Goal: Task Accomplishment & Management: Complete application form

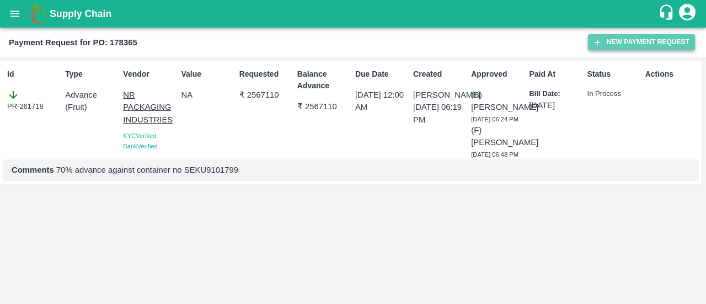
click at [635, 46] on button "New Payment Request" at bounding box center [641, 42] width 107 height 16
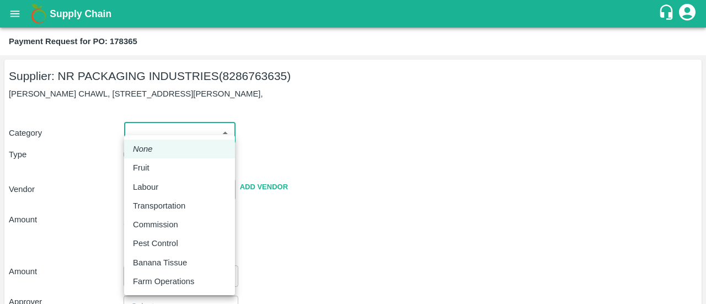
click at [182, 143] on body "Supply Chain Payment Request for PO: 178365 Supplier: NR PACKAGING INDUSTRIES (…" at bounding box center [353, 152] width 706 height 304
click at [147, 169] on p "Fruit" at bounding box center [141, 168] width 17 height 12
type input "1"
type input "NR PACKAGING INDUSTRIES - 8286763635(Supplier)"
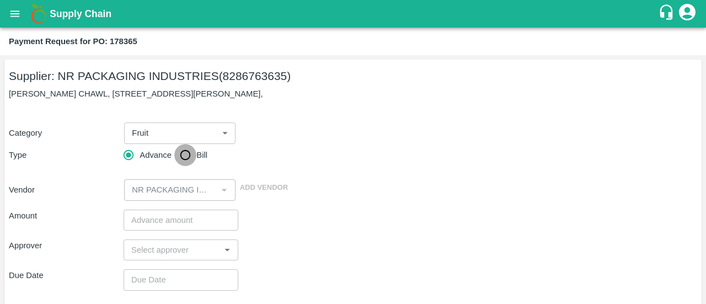
click at [188, 155] on input "Bill" at bounding box center [185, 155] width 22 height 22
radio input "true"
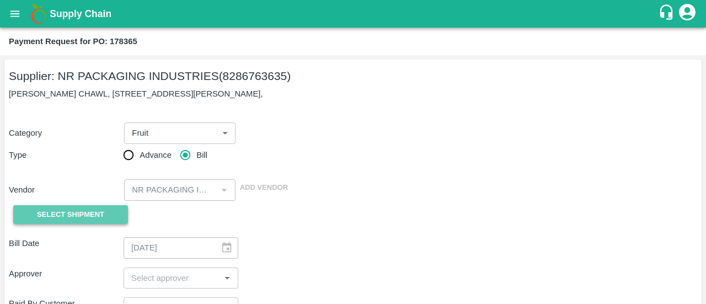
click at [66, 214] on span "Select Shipment" at bounding box center [70, 215] width 67 height 13
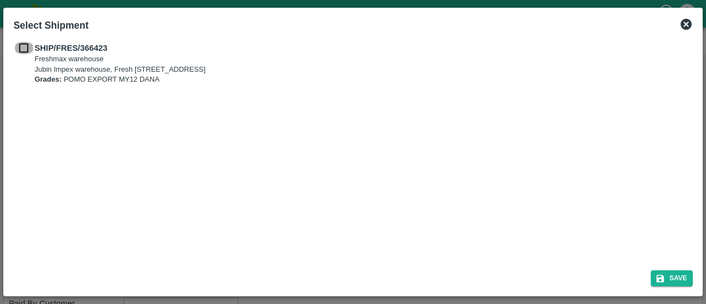
click at [25, 50] on input "checkbox" at bounding box center [23, 48] width 21 height 12
checkbox input "true"
click at [667, 281] on button "Save" at bounding box center [672, 278] width 42 height 16
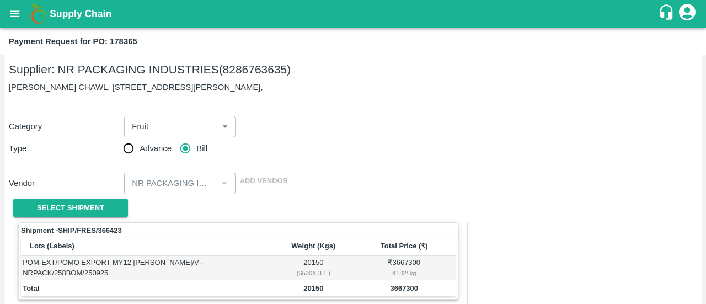
scroll to position [6, 0]
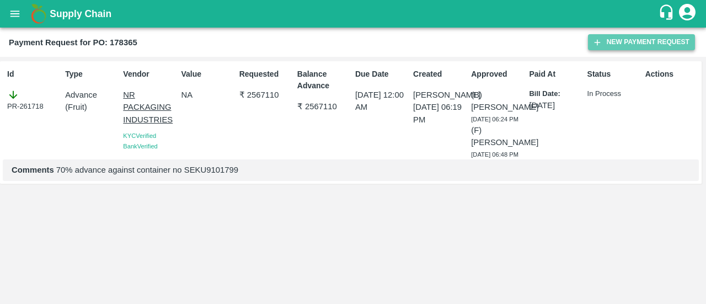
click at [593, 38] on icon "button" at bounding box center [598, 43] width 10 height 10
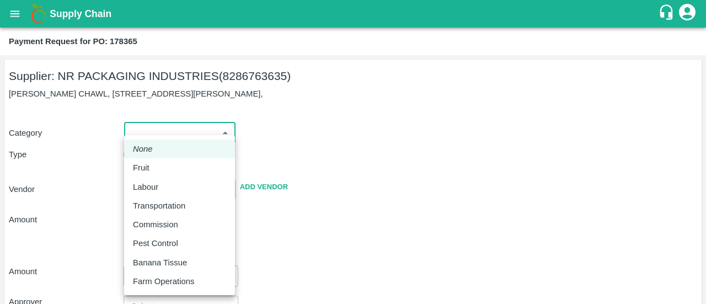
click at [196, 134] on body "Supply Chain Payment Request for PO: 178365 Supplier: NR PACKAGING INDUSTRIES (…" at bounding box center [353, 152] width 706 height 304
click at [158, 162] on div "Fruit" at bounding box center [179, 168] width 93 height 12
type input "1"
type input "NR PACKAGING INDUSTRIES - 8286763635(Supplier)"
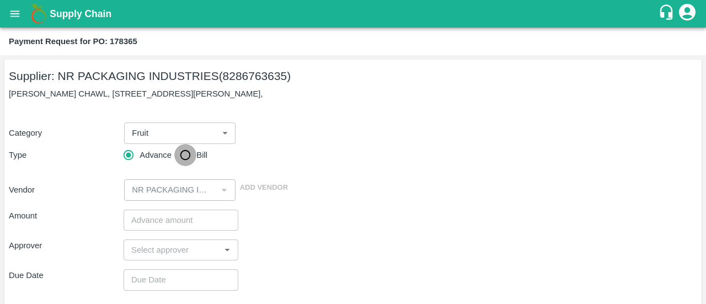
click at [190, 161] on input "Bill" at bounding box center [185, 155] width 22 height 22
radio input "true"
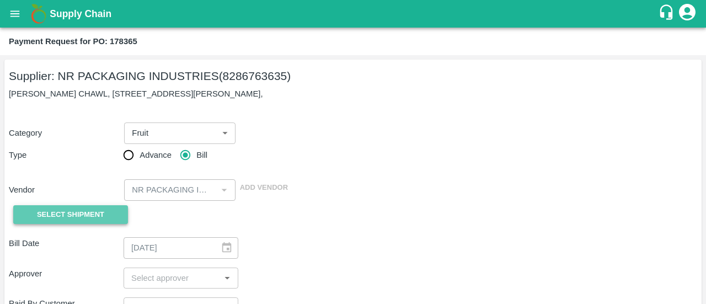
click at [88, 212] on span "Select Shipment" at bounding box center [70, 215] width 67 height 13
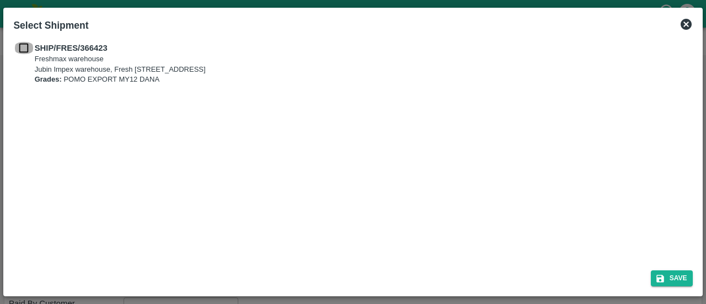
click at [27, 51] on input "checkbox" at bounding box center [23, 48] width 21 height 12
checkbox input "true"
click at [674, 280] on button "Save" at bounding box center [672, 278] width 42 height 16
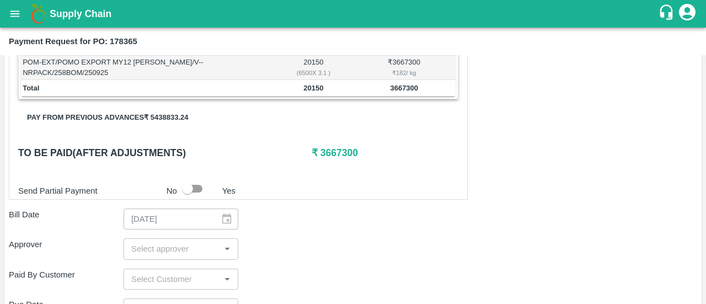
scroll to position [209, 0]
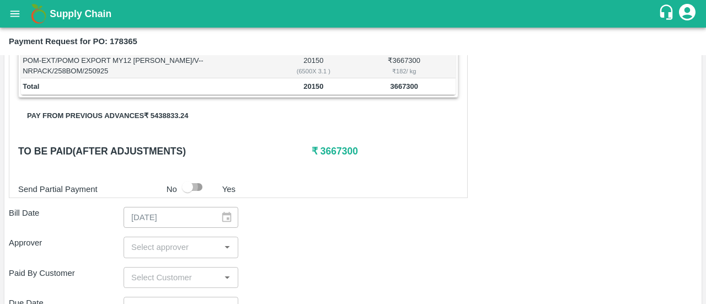
click at [201, 179] on input "checkbox" at bounding box center [187, 187] width 63 height 21
checkbox input "true"
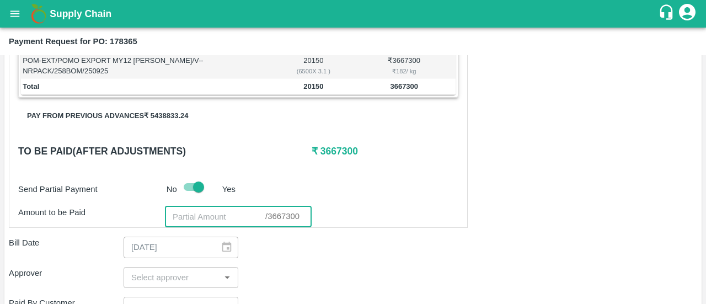
click at [202, 220] on input "number" at bounding box center [215, 216] width 100 height 21
paste input "1100190"
type input "1100190"
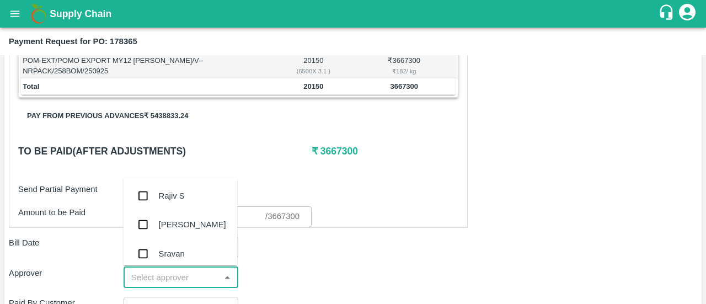
click at [156, 273] on input "input" at bounding box center [172, 277] width 90 height 14
type input "ayu"
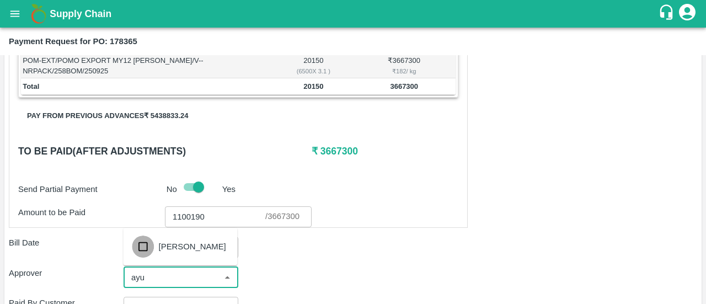
click at [147, 251] on input "checkbox" at bounding box center [143, 247] width 22 height 22
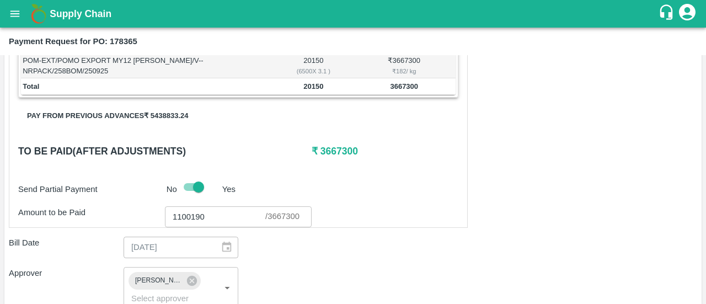
click at [281, 277] on div "Approver [PERSON_NAME] ​" at bounding box center [353, 288] width 689 height 42
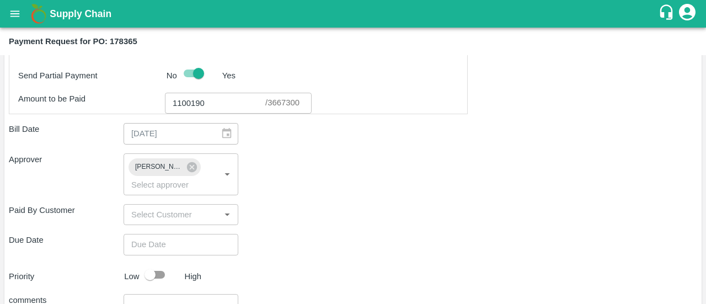
scroll to position [323, 0]
type input "DD/MM/YYYY hh:mm aa"
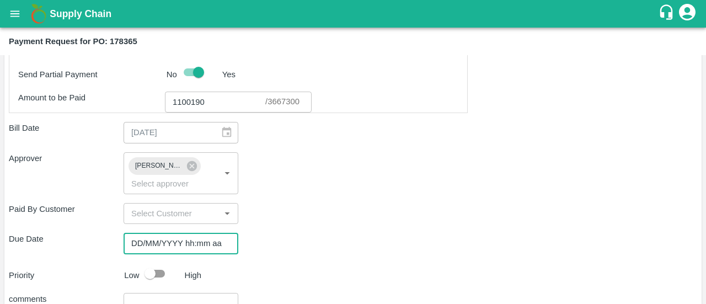
click at [179, 243] on input "DD/MM/YYYY hh:mm aa" at bounding box center [177, 243] width 107 height 21
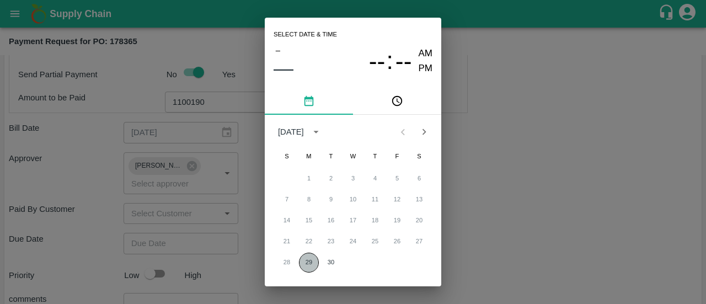
click at [305, 256] on button "29" at bounding box center [309, 263] width 20 height 20
type input "[DATE] 12:00 AM"
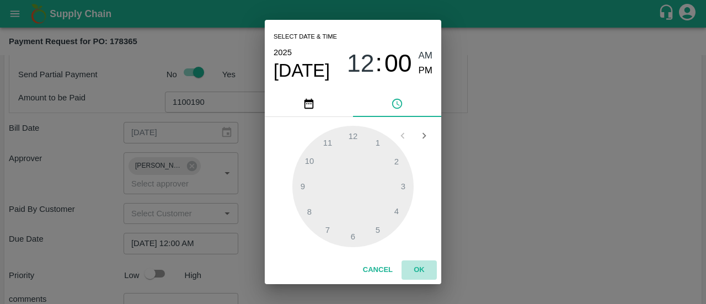
click at [422, 270] on button "OK" at bounding box center [419, 270] width 35 height 19
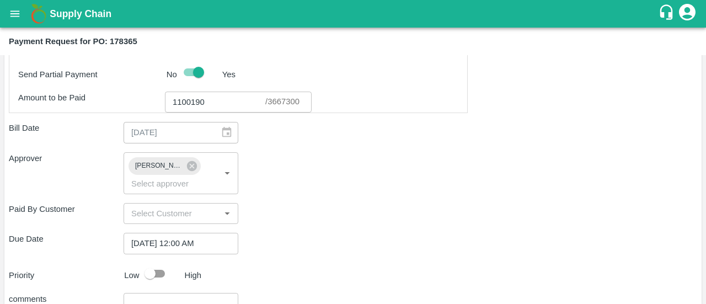
click at [177, 269] on div at bounding box center [160, 273] width 41 height 21
click at [160, 270] on input "checkbox" at bounding box center [150, 273] width 63 height 21
checkbox input "true"
click at [348, 256] on div "Shipment - SHIP/FRES/366423 Lots (Labels) Weight (Kgs) Total Price (₹) POM-EXT/…" at bounding box center [353, 147] width 689 height 485
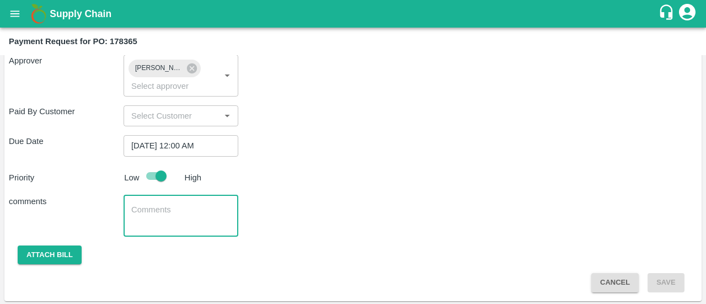
click at [171, 210] on textarea at bounding box center [180, 215] width 99 height 23
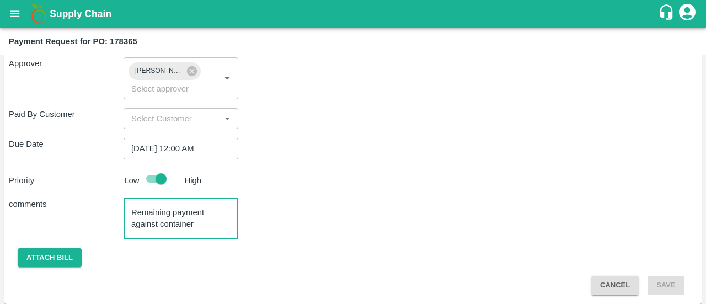
scroll to position [419, 0]
paste textarea "TRIU8598530"
click at [203, 211] on textarea "Remaining payment against container TRIU8598530 whcih changed from" at bounding box center [180, 217] width 99 height 23
click at [185, 226] on textarea "Remaining payment against container TRIU8598530 which changed from" at bounding box center [180, 217] width 99 height 23
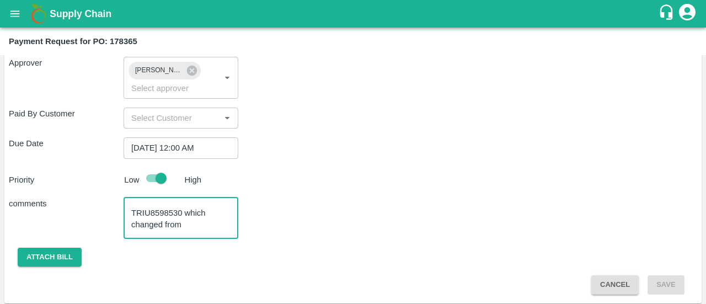
click at [187, 226] on textarea "Remaining payment against container TRIU8598530 which changed from" at bounding box center [180, 217] width 99 height 23
paste textarea "SEKU9101799"
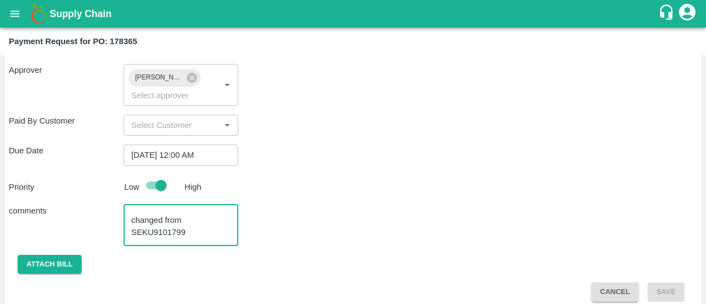
scroll to position [421, 0]
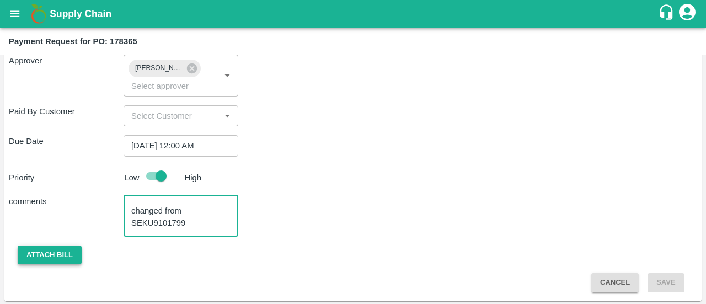
type textarea "Remaining payment against container TRIU8598530 which changed from SEKU9101799"
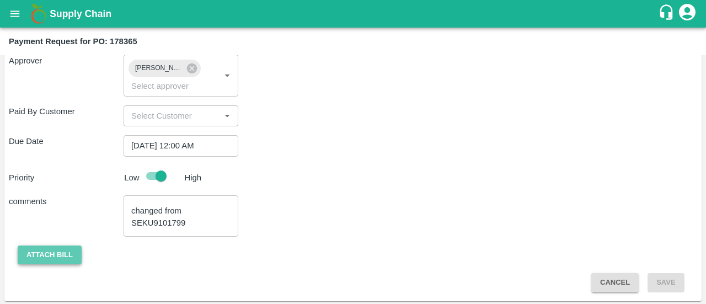
click at [52, 261] on button "Attach bill" at bounding box center [50, 255] width 64 height 19
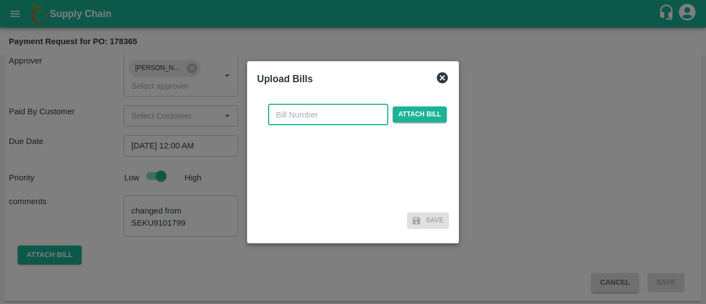
click at [327, 116] on input "text" at bounding box center [328, 114] width 120 height 21
type input "1"
type input "178365"
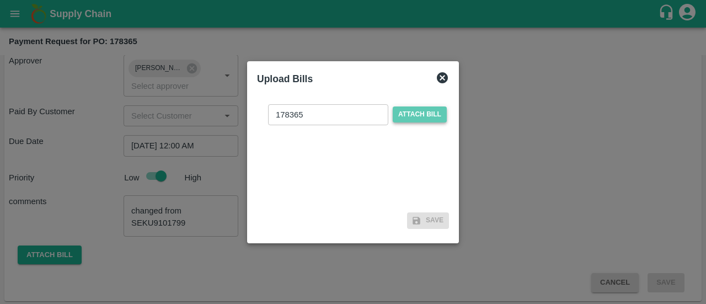
click at [417, 118] on span "Attach bill" at bounding box center [420, 115] width 54 height 16
click at [0, 0] on input "Attach bill" at bounding box center [0, 0] width 0 height 0
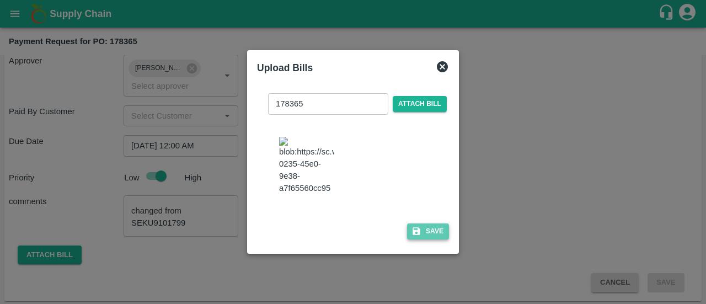
click at [431, 240] on button "Save" at bounding box center [428, 232] width 42 height 16
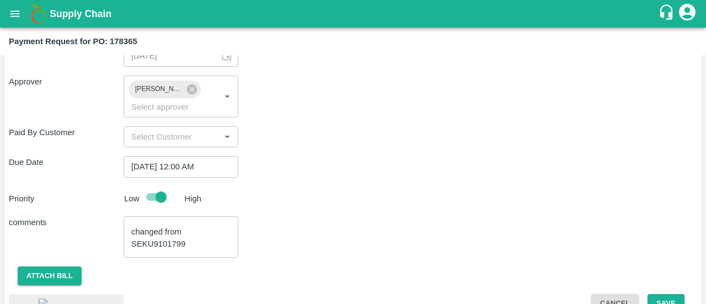
scroll to position [502, 0]
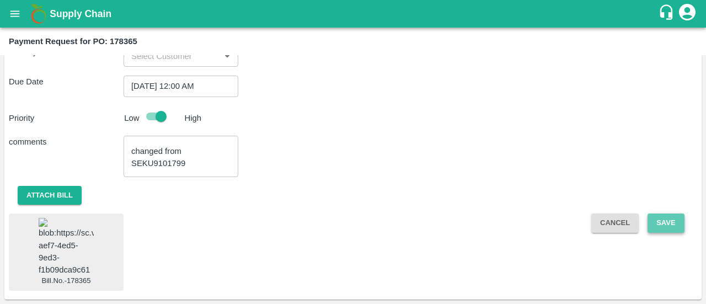
click at [677, 214] on button "Save" at bounding box center [666, 223] width 36 height 19
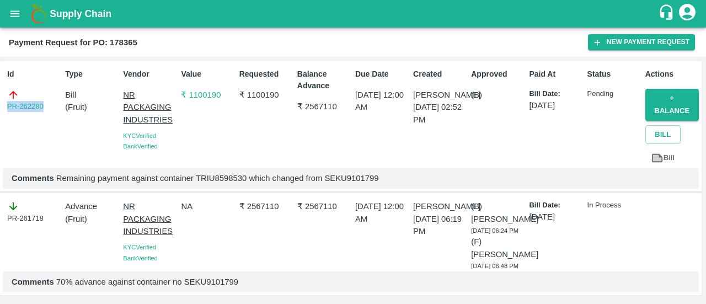
drag, startPoint x: 48, startPoint y: 104, endPoint x: 0, endPoint y: 105, distance: 48.0
click at [0, 105] on div "Id PR-262280 Type Bill ( Fruit ) Vendor NR PACKAGING INDUSTRIES KYC Verified Ba…" at bounding box center [351, 126] width 702 height 131
copy link "PR-262280"
drag, startPoint x: 246, startPoint y: 179, endPoint x: 198, endPoint y: 178, distance: 48.6
click at [198, 178] on p "Comments Remaining payment against container TRIU8598530 which changed from SEK…" at bounding box center [351, 178] width 679 height 12
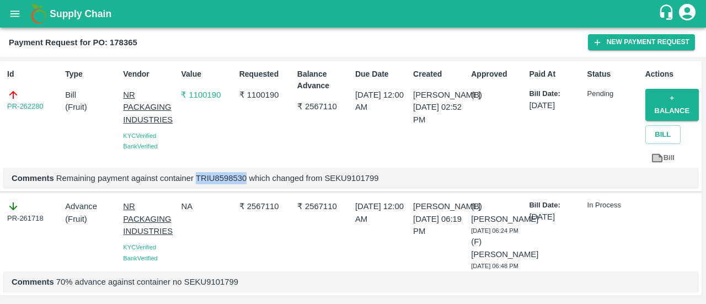
copy p "TRIU8598530"
